Goal: Find specific page/section: Find specific page/section

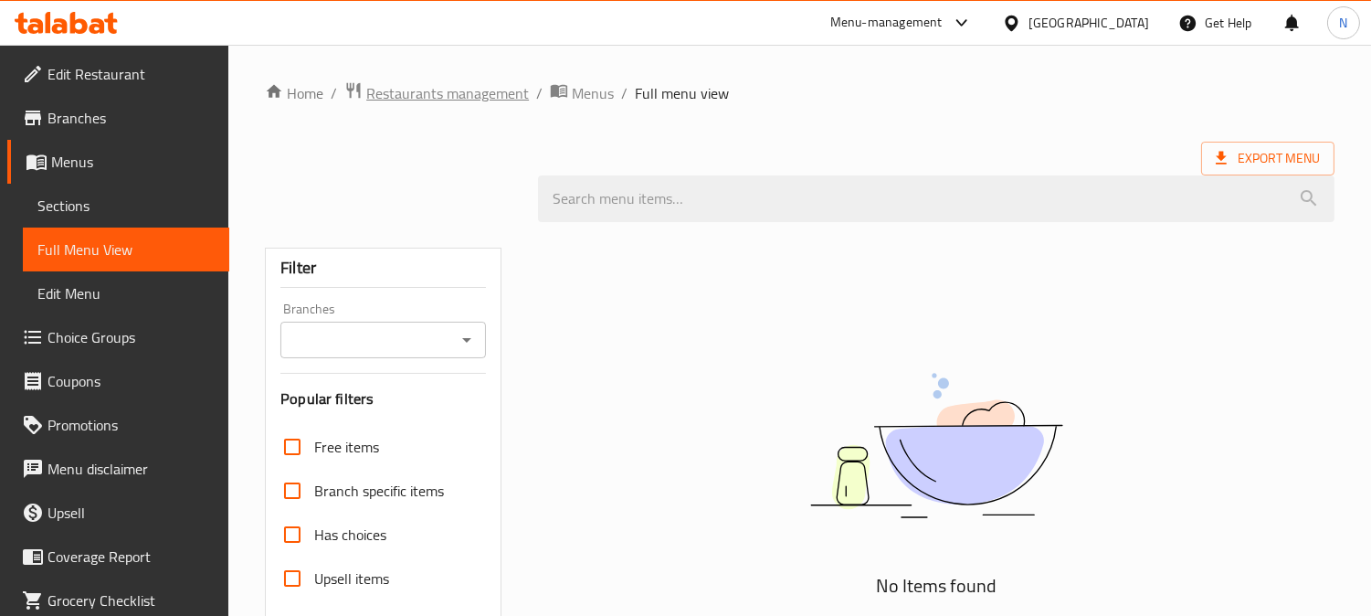
click at [425, 93] on span "Restaurants management" at bounding box center [447, 93] width 163 height 22
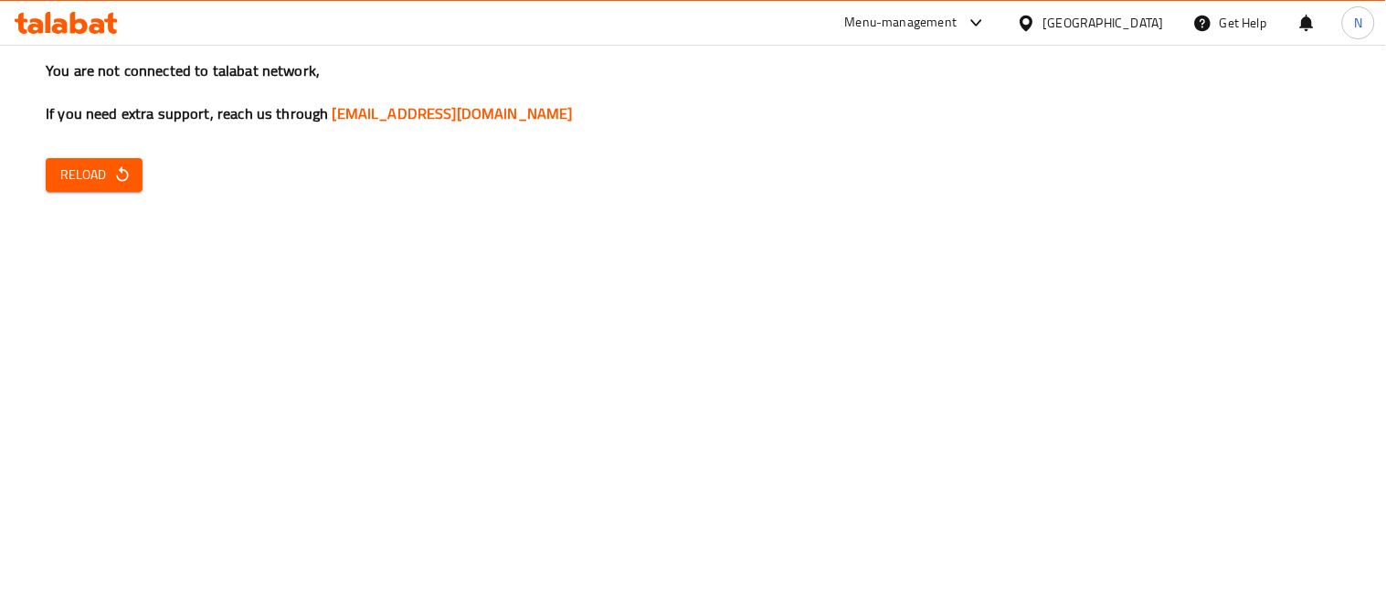
click at [91, 165] on span "Reload" at bounding box center [94, 175] width 68 height 23
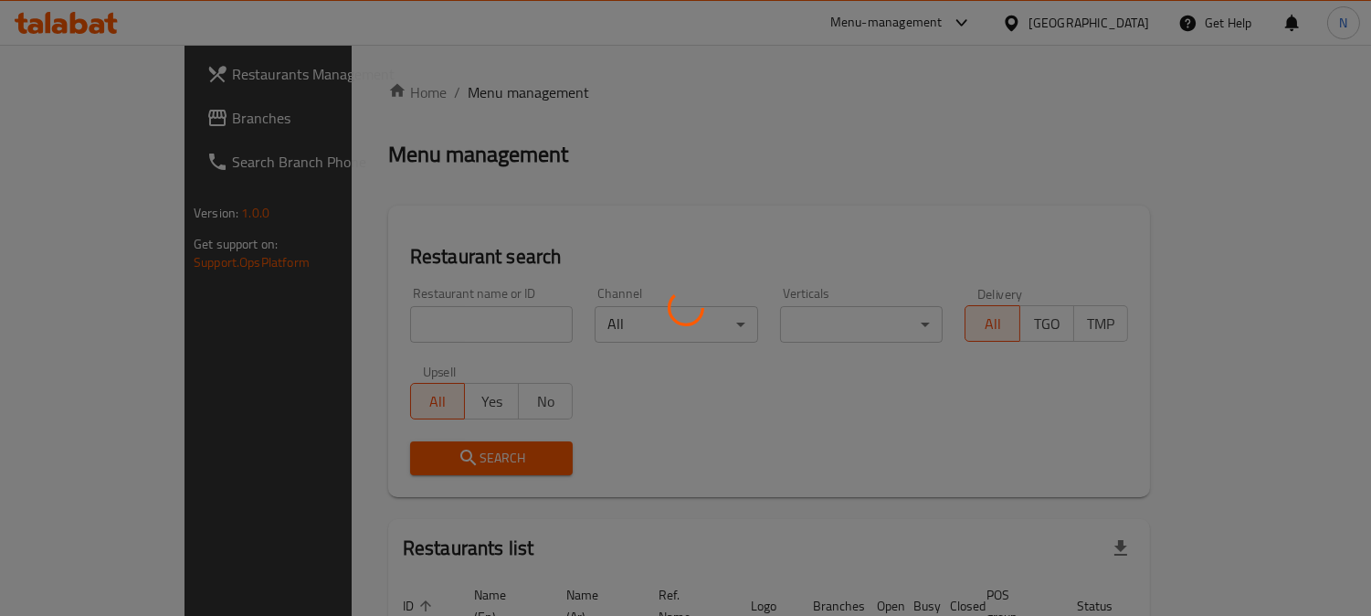
click at [1142, 22] on div at bounding box center [685, 308] width 1371 height 616
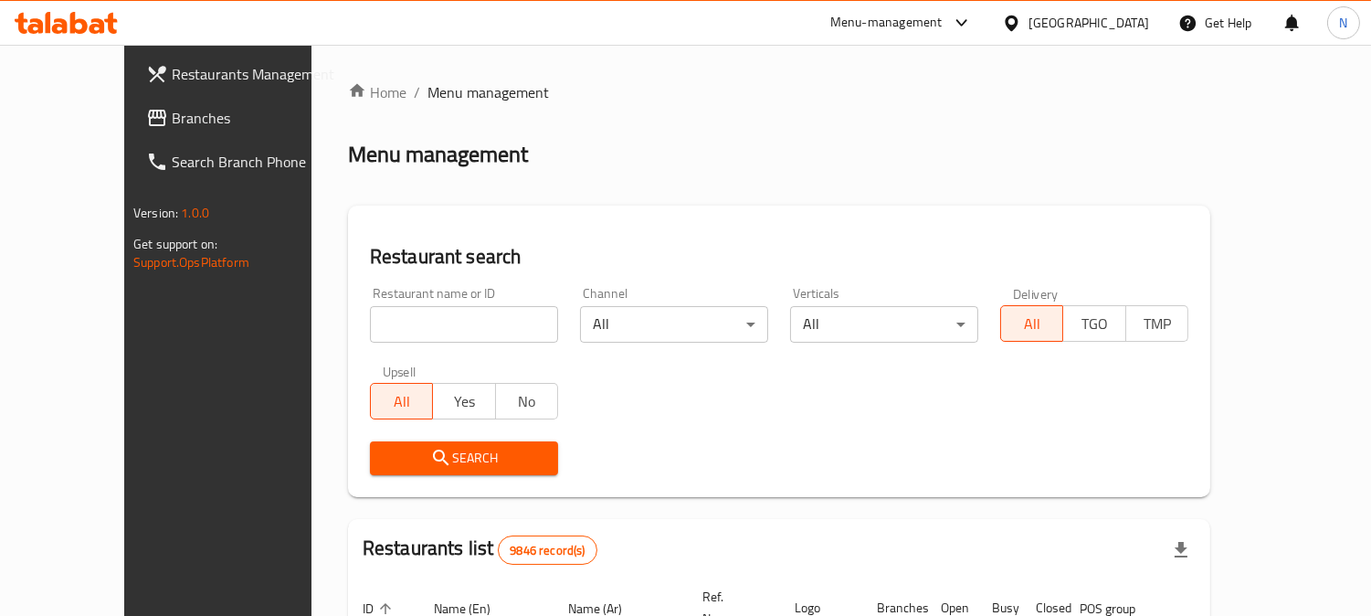
click at [1142, 22] on div "[GEOGRAPHIC_DATA]" at bounding box center [1089, 23] width 121 height 20
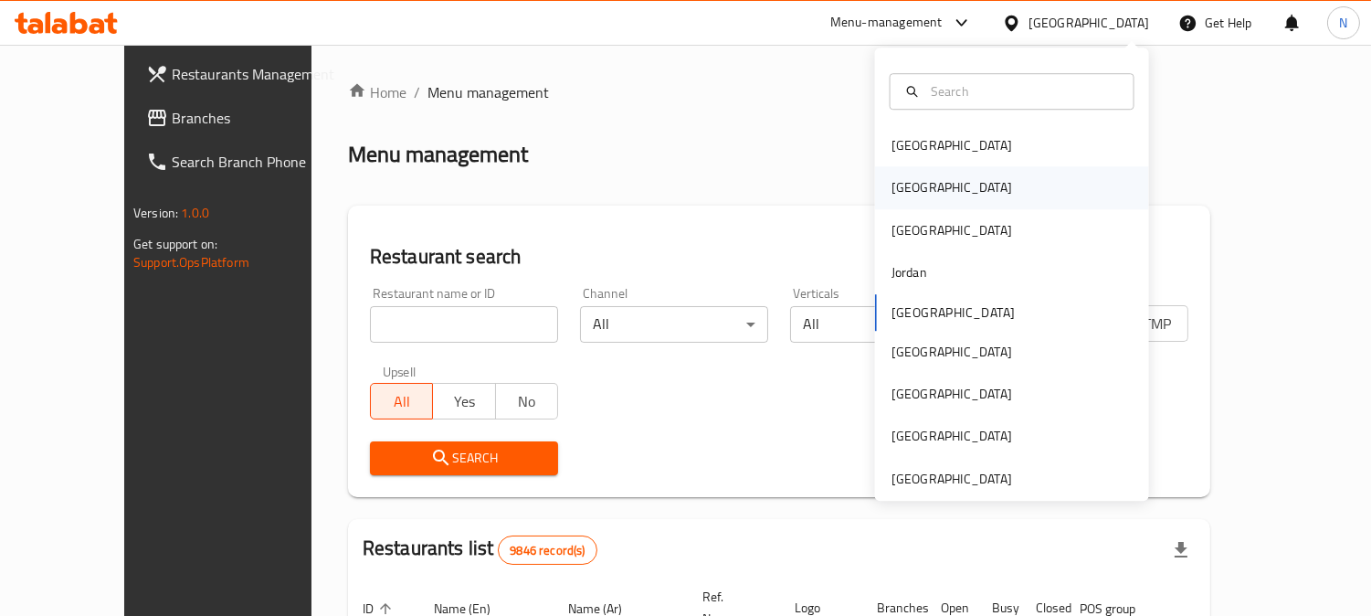
click at [928, 185] on div "[GEOGRAPHIC_DATA]" at bounding box center [1012, 188] width 274 height 42
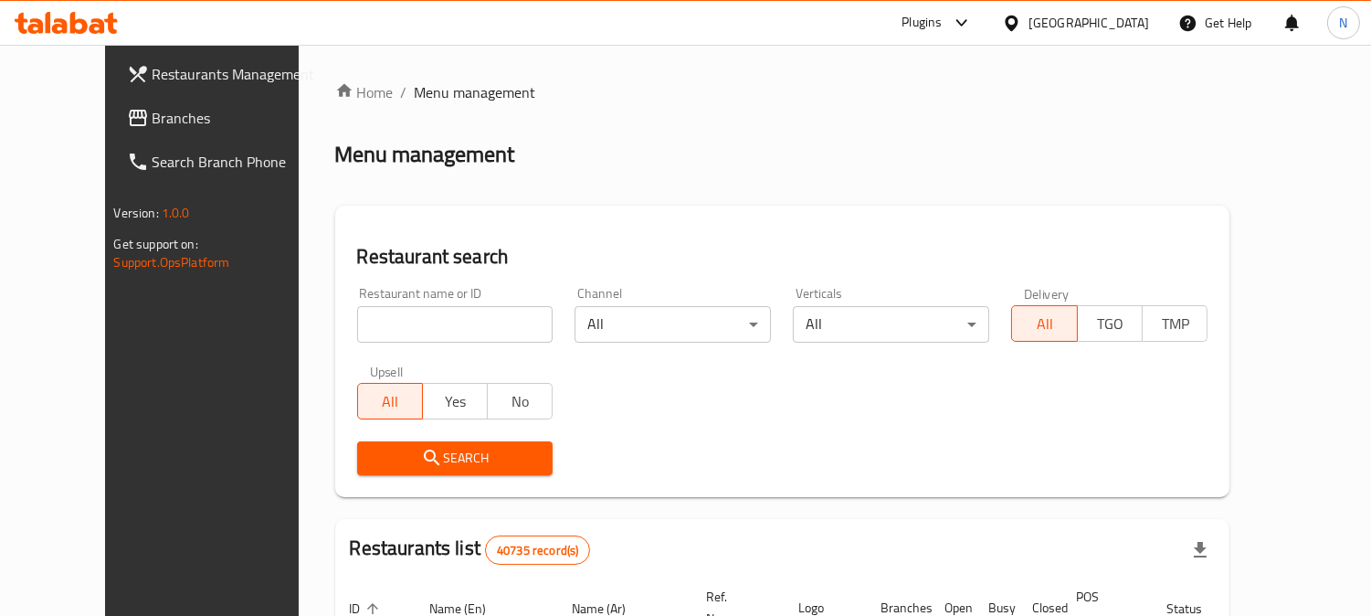
click at [163, 119] on span "Branches" at bounding box center [236, 118] width 167 height 22
